Goal: Transaction & Acquisition: Book appointment/travel/reservation

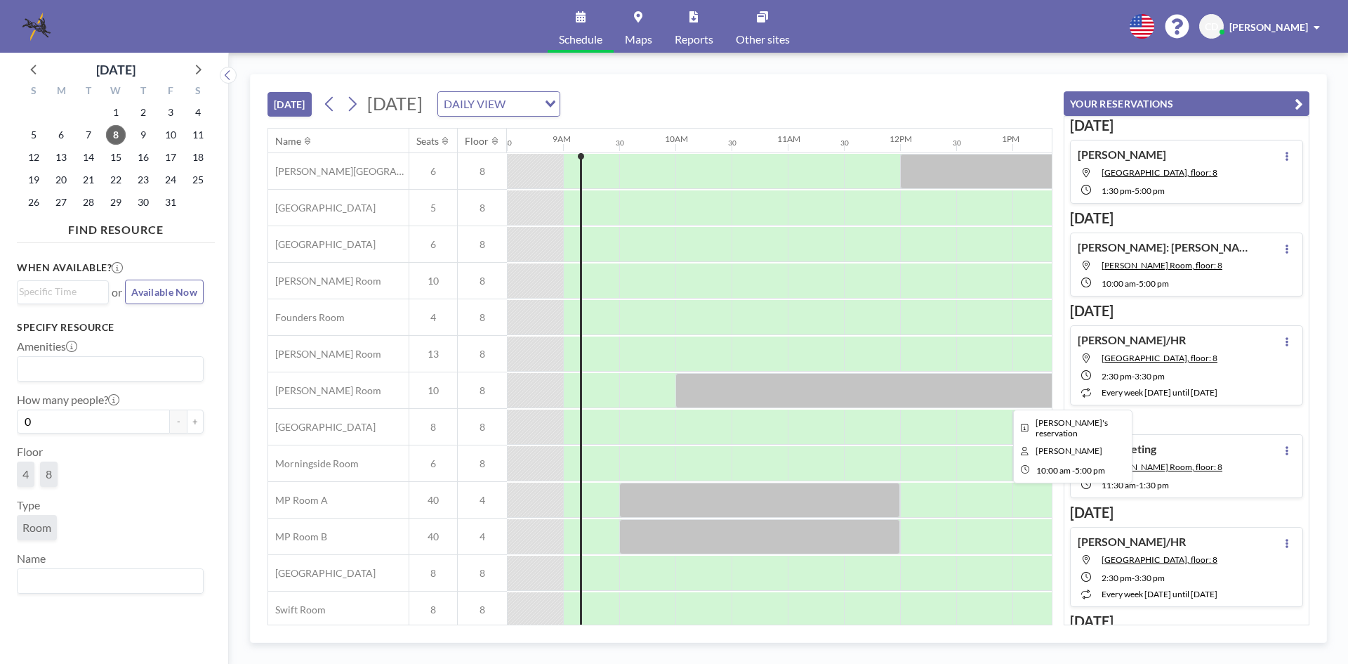
scroll to position [47, 955]
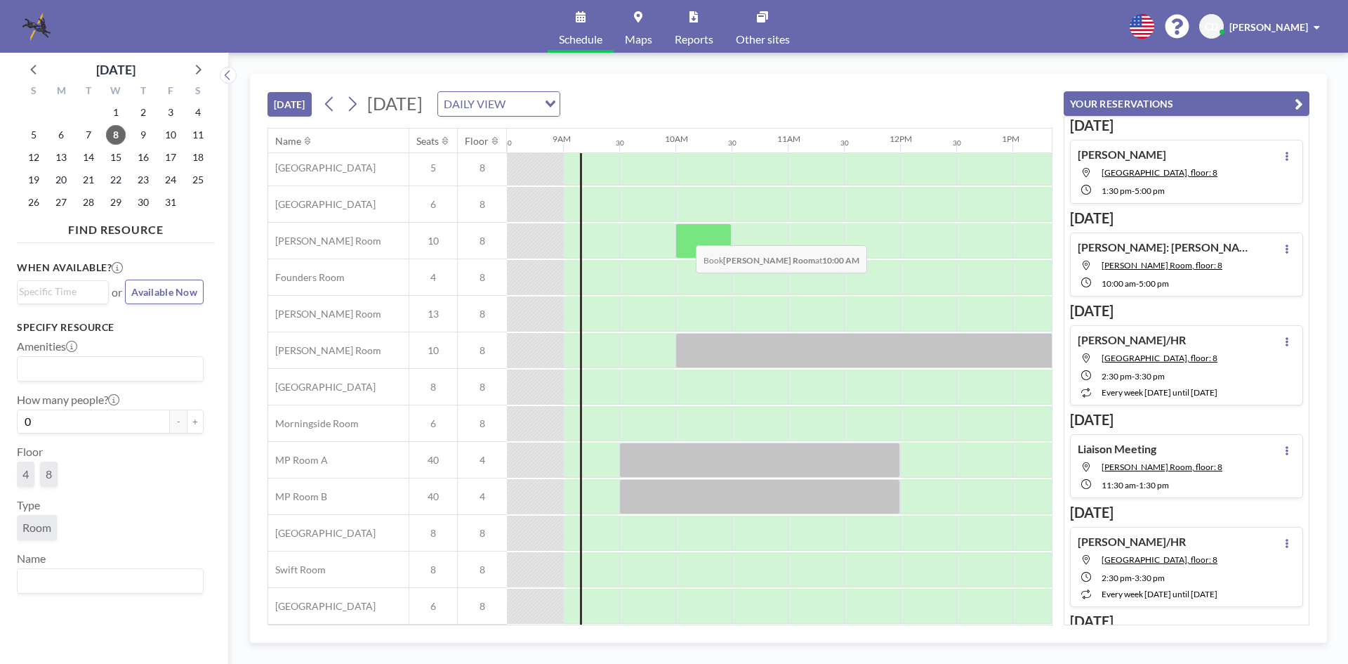
click at [685, 235] on div at bounding box center [704, 240] width 56 height 35
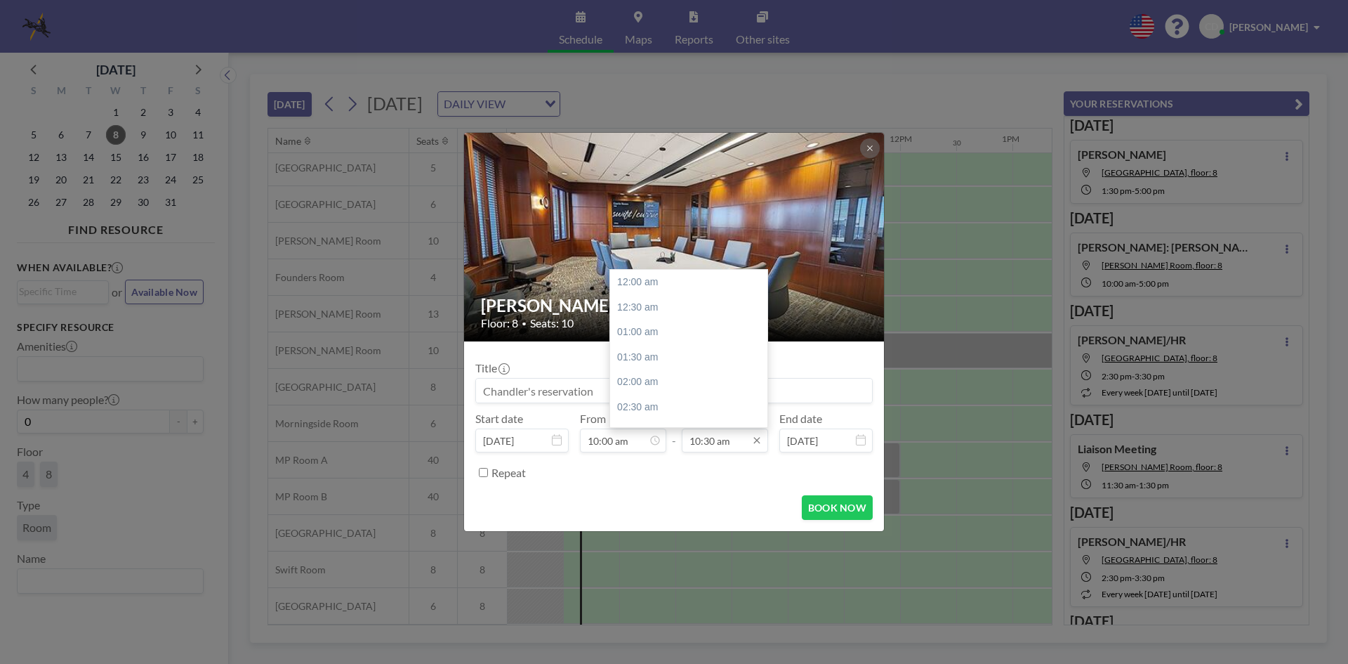
scroll to position [525, 0]
click at [717, 311] on div "11:00 am" at bounding box center [692, 307] width 164 height 25
type input "11:00 am"
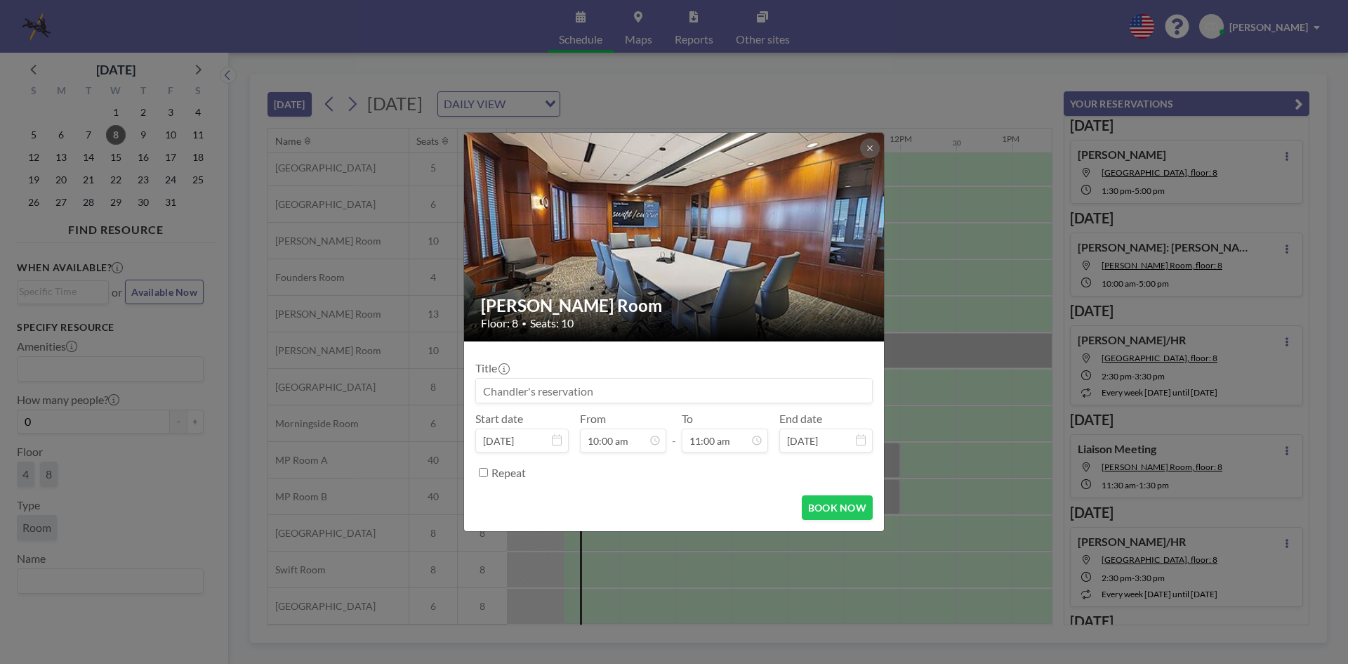
click at [728, 392] on input at bounding box center [674, 391] width 396 height 24
type input "l"
type input "[PERSON_NAME]: [PERSON_NAME]"
click at [816, 504] on button "BOOK NOW" at bounding box center [837, 507] width 71 height 25
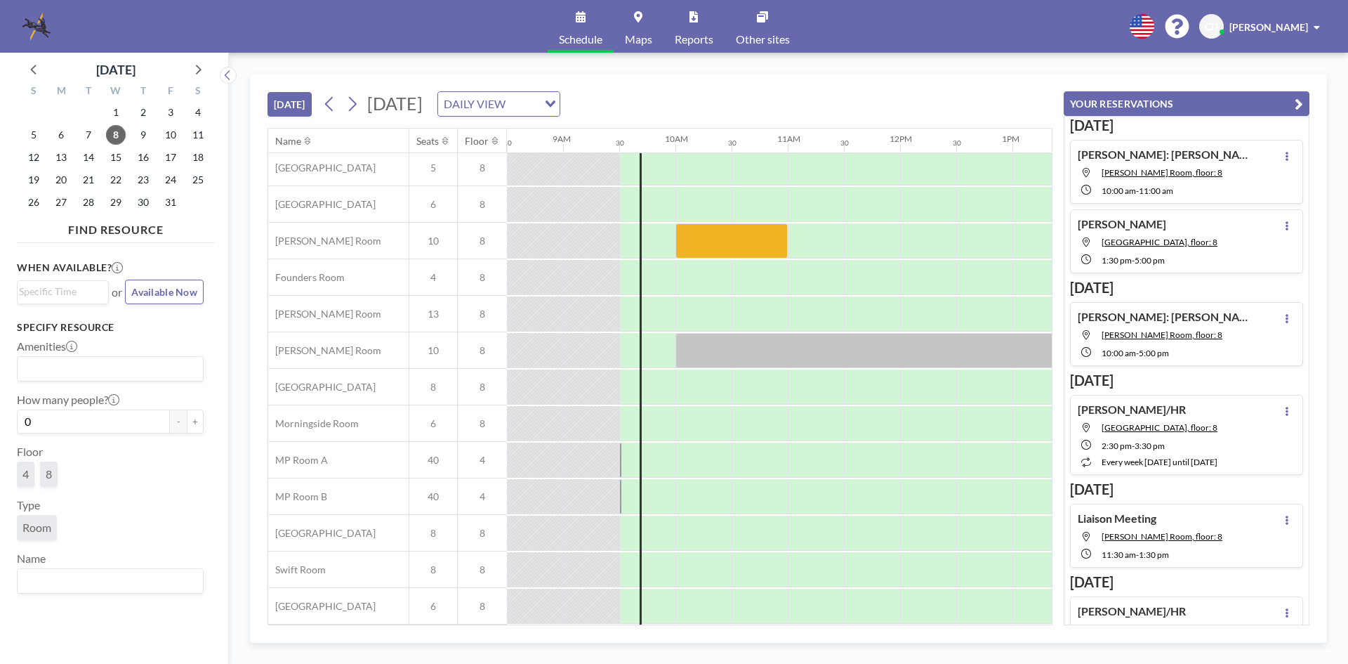
scroll to position [0, 955]
